Goal: Navigation & Orientation: Find specific page/section

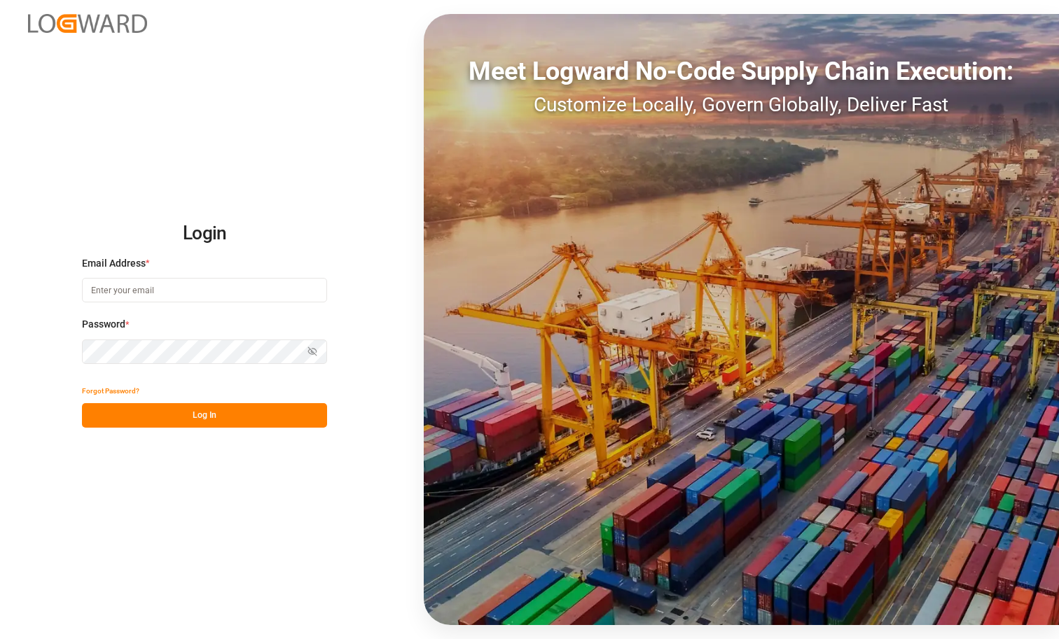
type input "[PERSON_NAME][EMAIL_ADDRESS][DOMAIN_NAME]"
click at [239, 415] on button "Log In" at bounding box center [204, 415] width 245 height 25
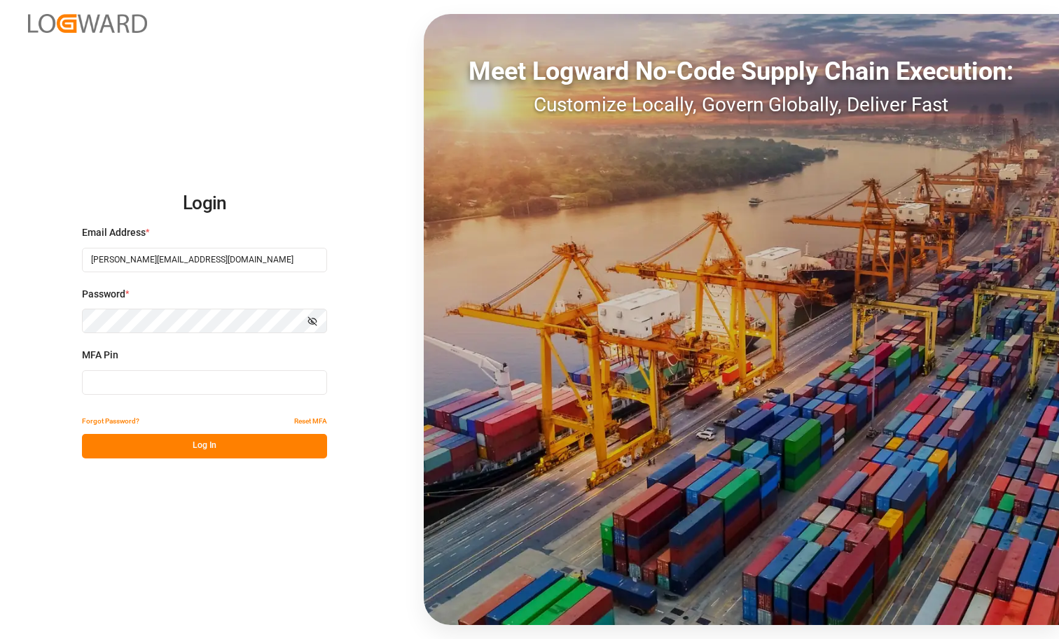
click at [222, 385] on input at bounding box center [204, 382] width 245 height 25
paste input "116865"
type input "116865"
click at [201, 444] on button "Log In" at bounding box center [204, 446] width 245 height 25
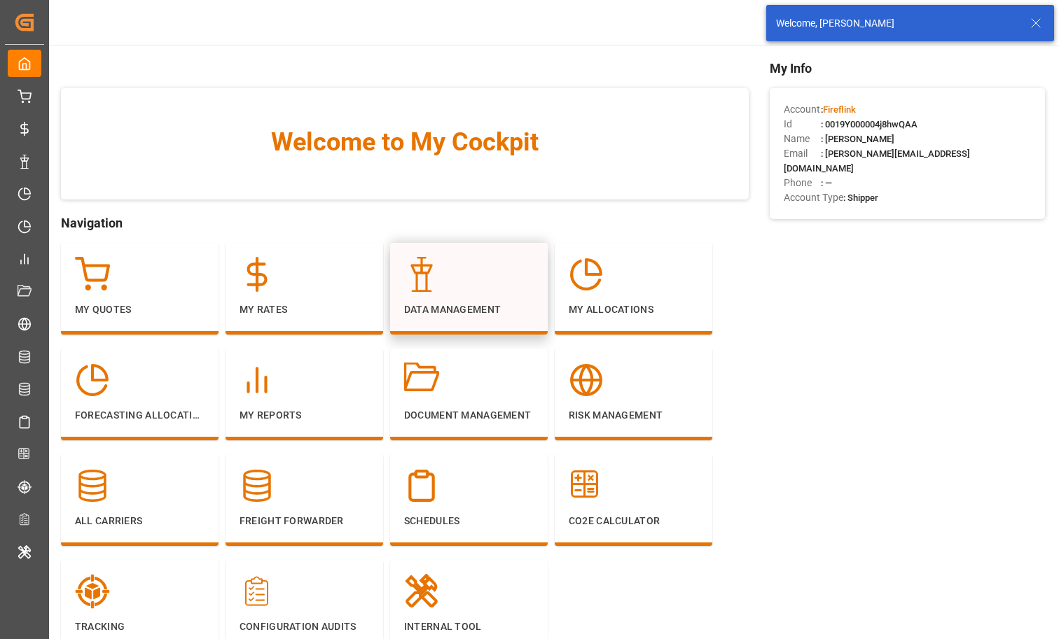
click at [424, 309] on p "Data Management" at bounding box center [469, 309] width 130 height 15
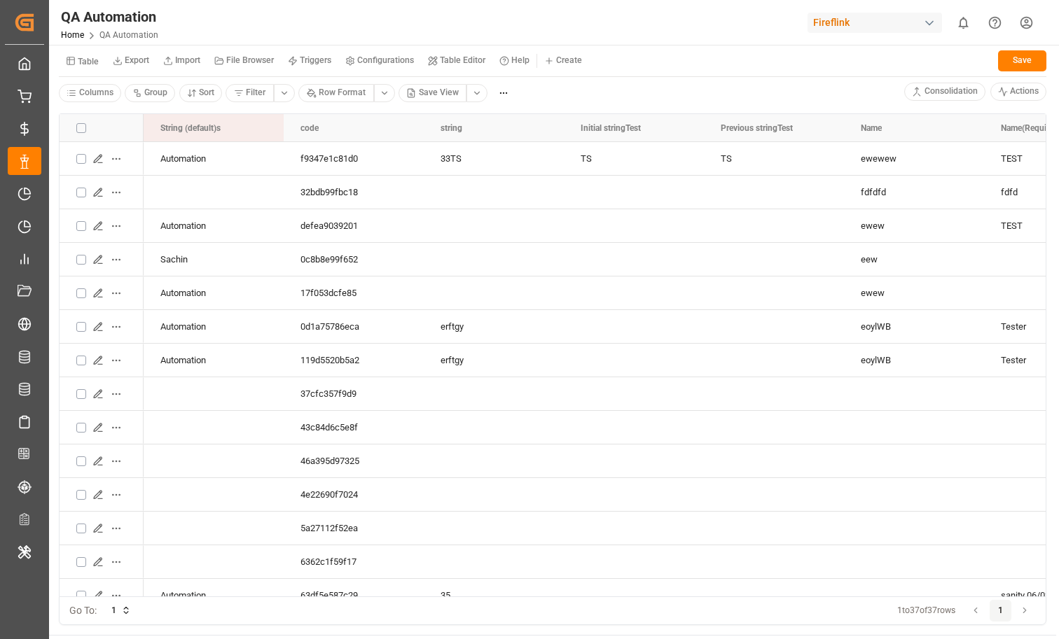
click at [845, 27] on div "Fireflink" at bounding box center [874, 23] width 134 height 20
